Goal: Obtain resource: Obtain resource

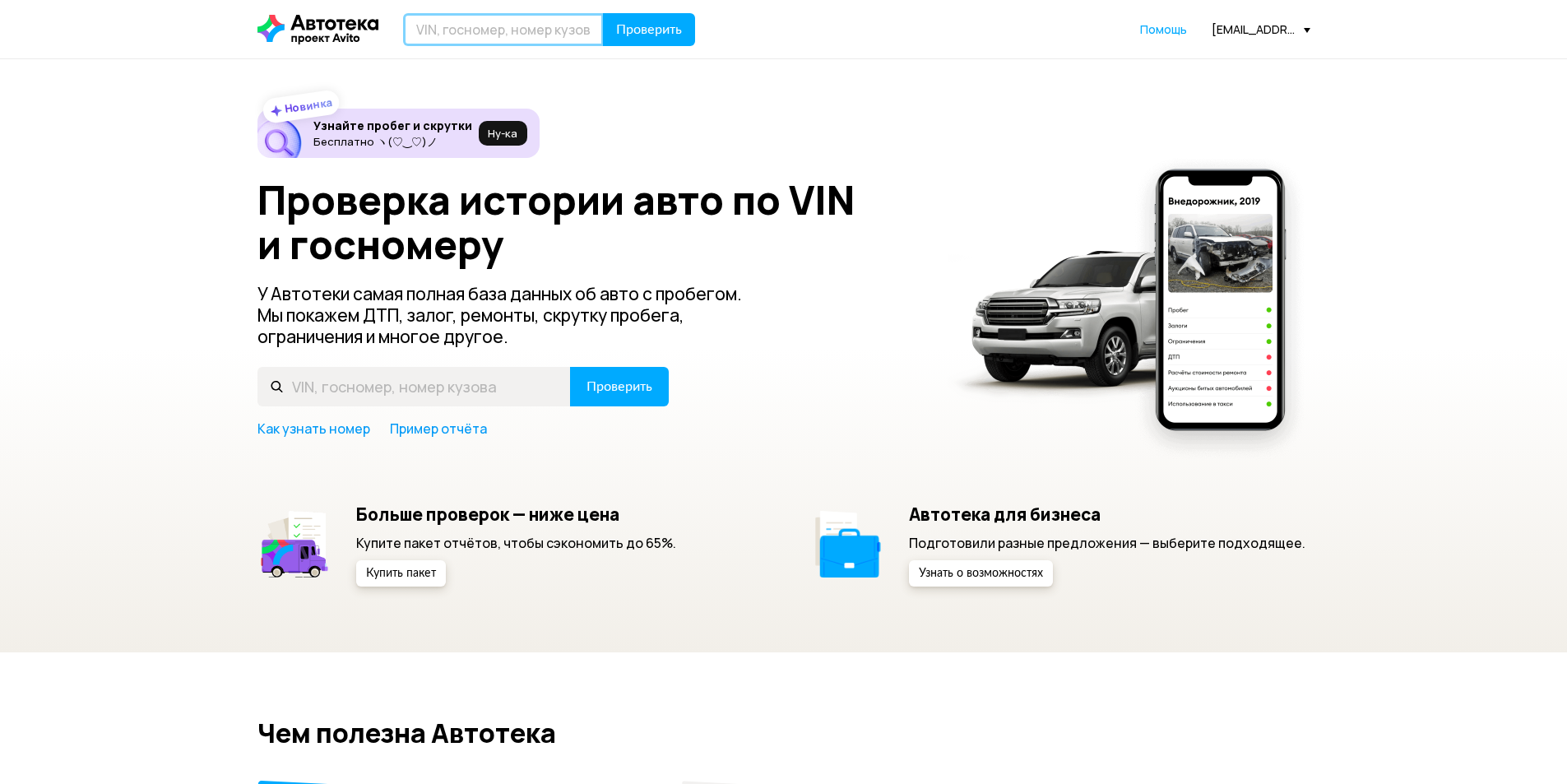
drag, startPoint x: 482, startPoint y: 31, endPoint x: 496, endPoint y: 30, distance: 14.0
click at [482, 31] on input "text" at bounding box center [503, 30] width 201 height 33
paste input "[US_VEHICLE_IDENTIFICATION_NUMBER]"
type input "[US_VEHICLE_IDENTIFICATION_NUMBER]"
click at [682, 35] on button "Проверить" at bounding box center [649, 30] width 92 height 33
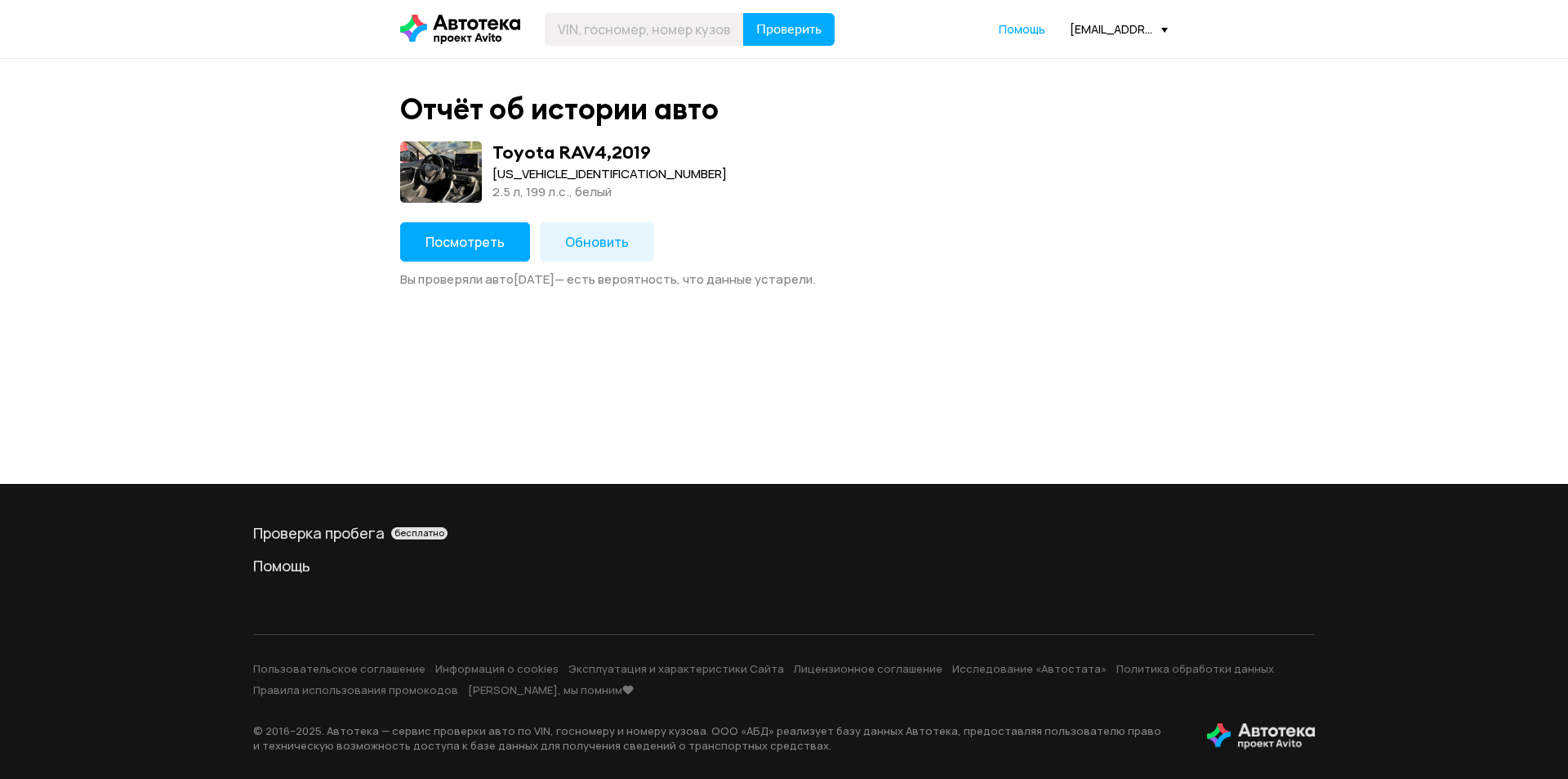
click at [481, 245] on span "Посмотреть" at bounding box center [465, 242] width 79 height 18
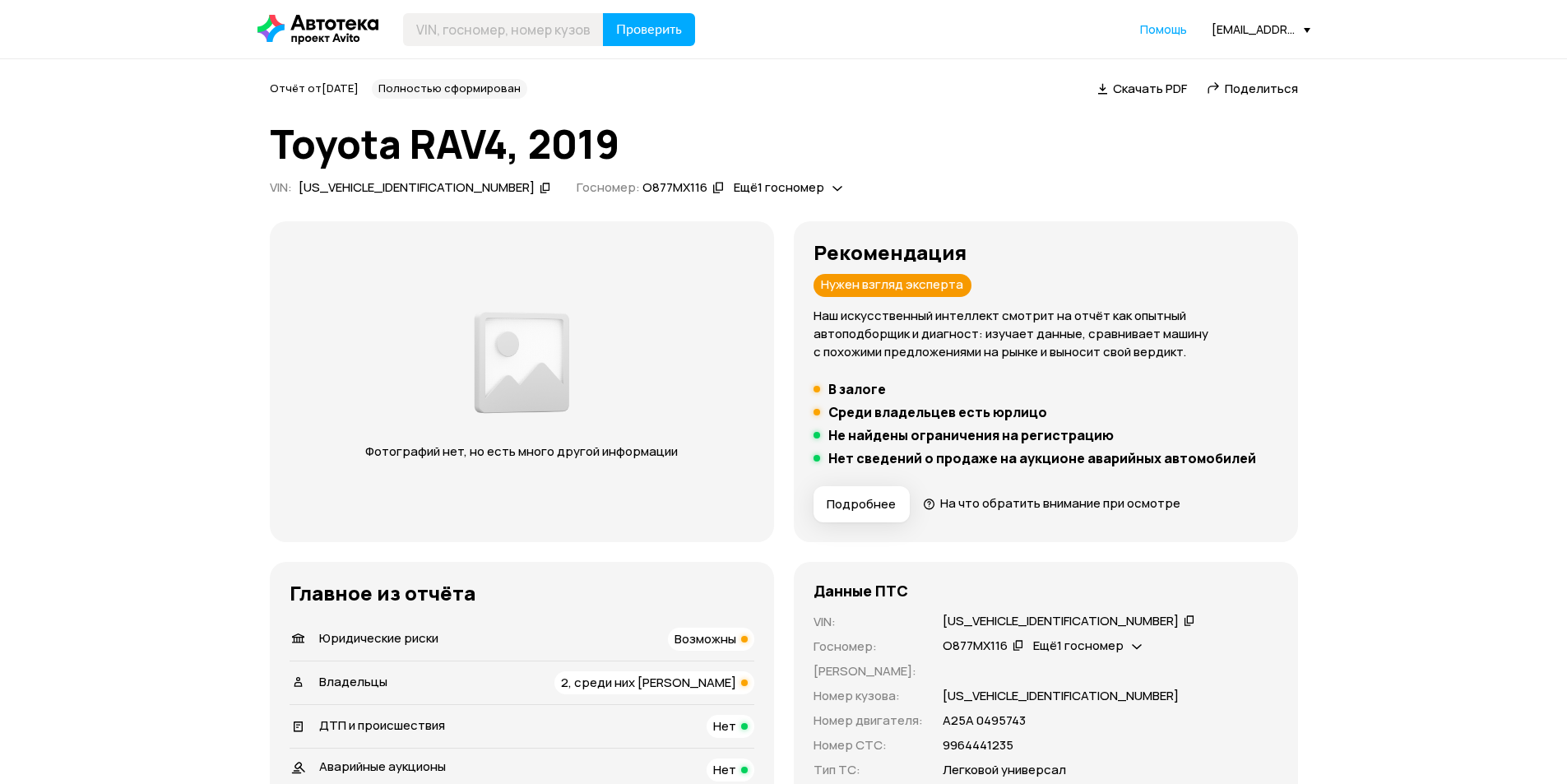
drag, startPoint x: 320, startPoint y: 89, endPoint x: 411, endPoint y: 97, distance: 91.4
click at [359, 97] on div "Отчёт от [DATE]" at bounding box center [314, 88] width 89 height 17
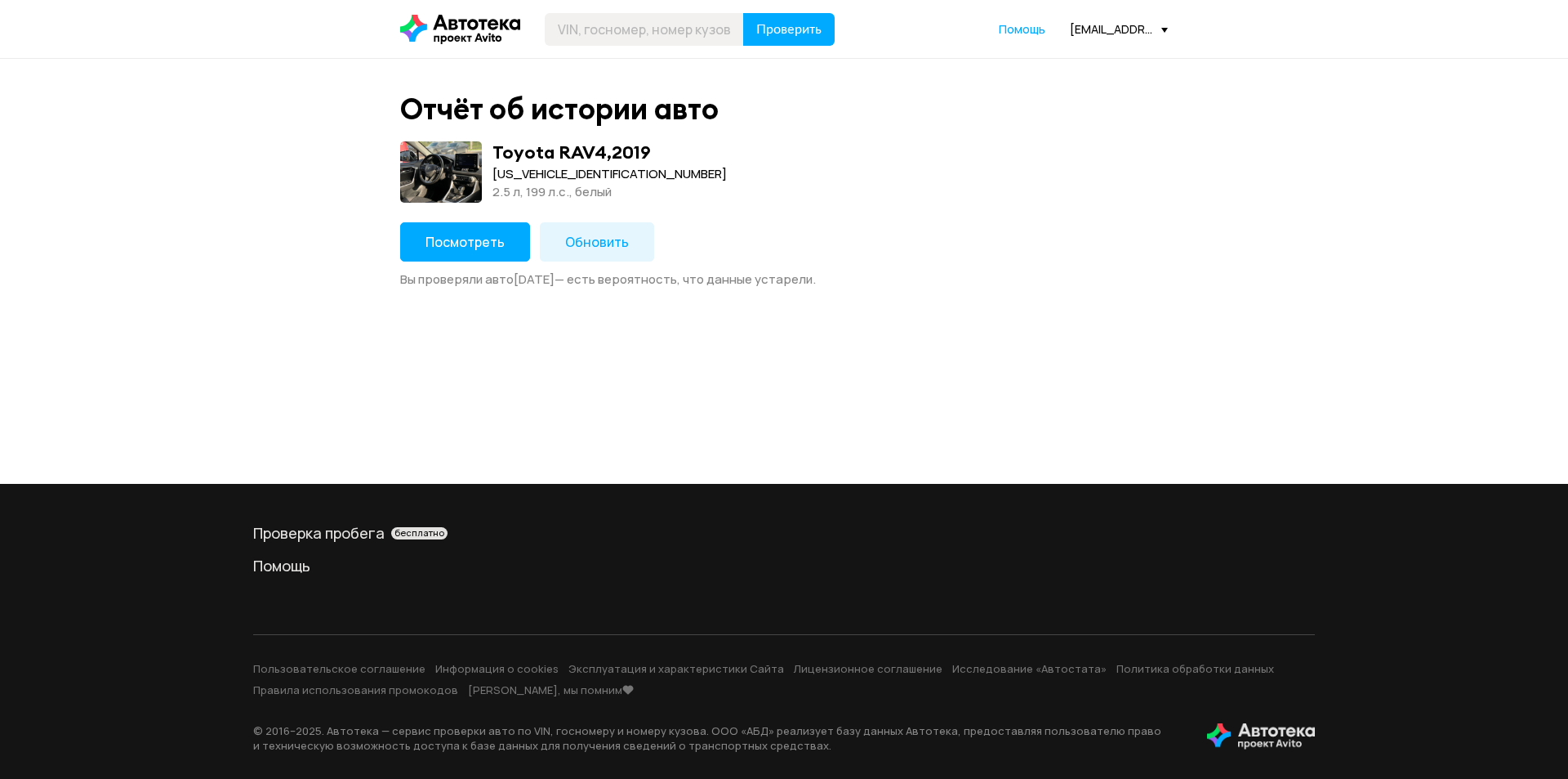
click at [528, 171] on div "[US_VEHICLE_IDENTIFICATION_NUMBER]" at bounding box center [609, 173] width 234 height 18
copy div "[US_VEHICLE_IDENTIFICATION_NUMBER]"
